Goal: Information Seeking & Learning: Find specific fact

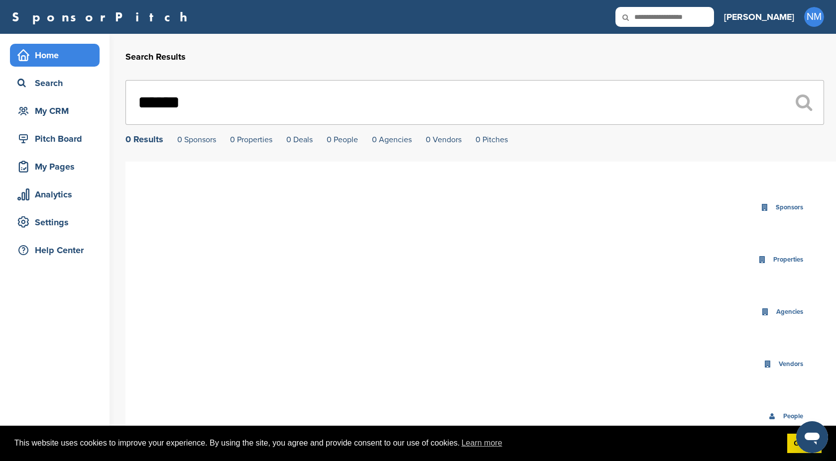
click at [63, 53] on div "Home" at bounding box center [57, 55] width 85 height 18
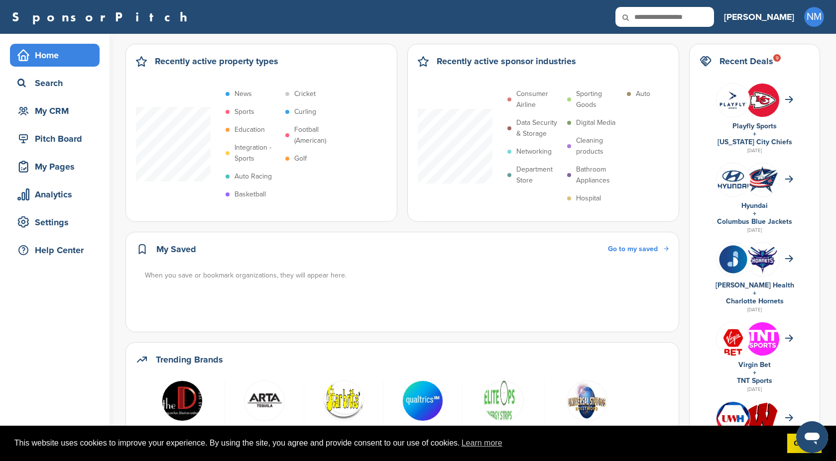
click at [711, 17] on input "text" at bounding box center [664, 17] width 99 height 20
type input "********"
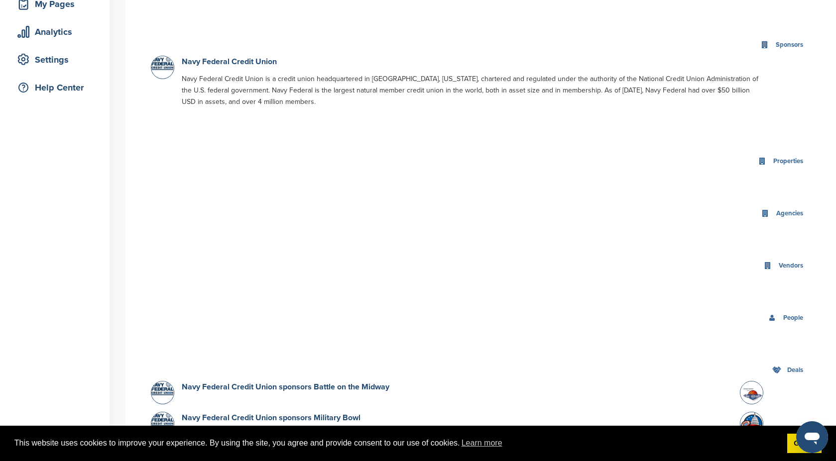
scroll to position [164, 0]
click at [243, 60] on link "Navy Federal Credit Union" at bounding box center [229, 61] width 95 height 10
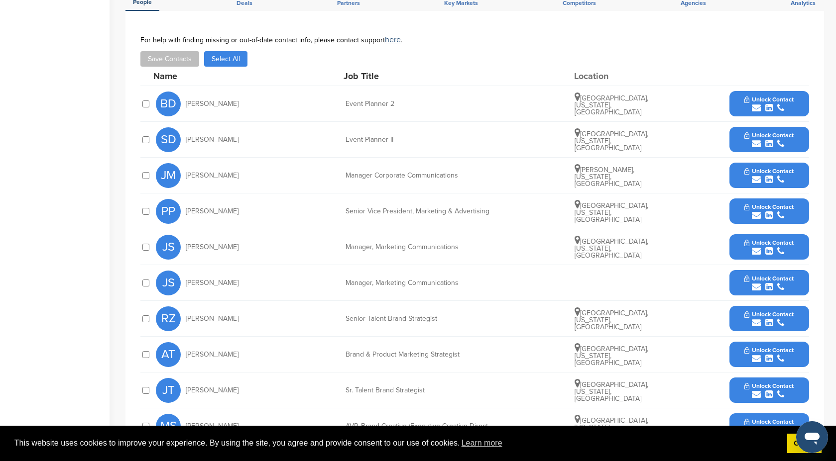
scroll to position [331, 0]
